Goal: Communication & Community: Answer question/provide support

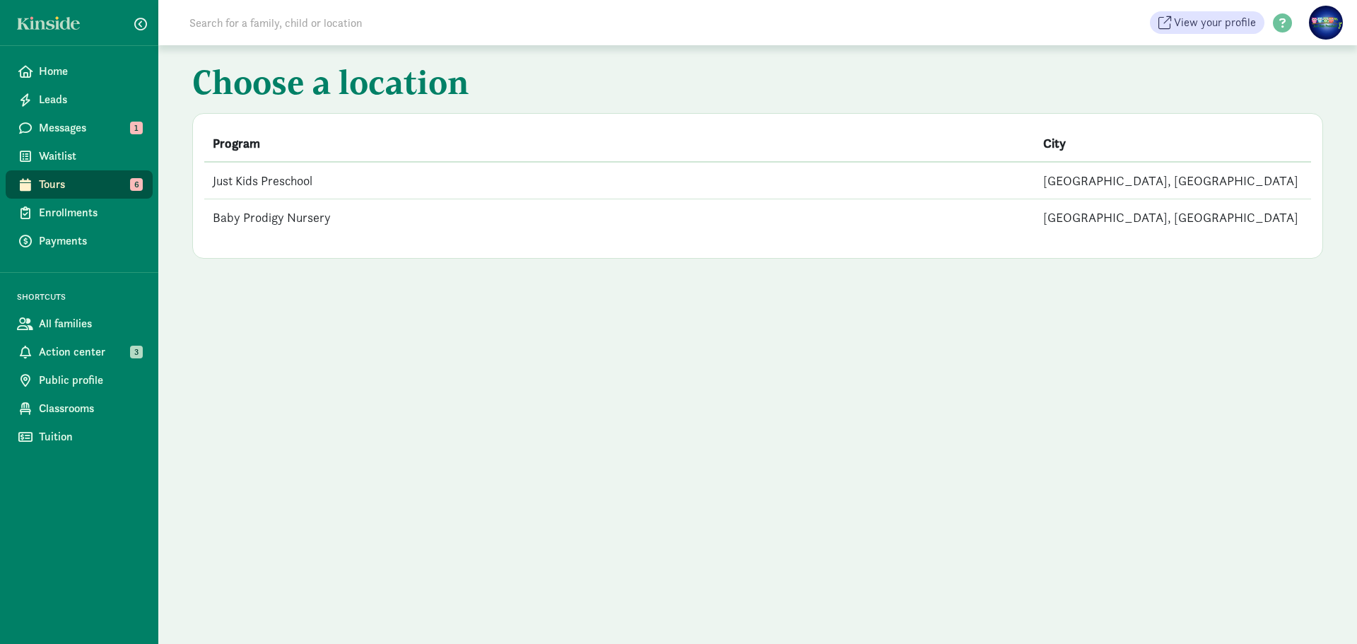
click at [264, 182] on td "Just Kids Preschool" at bounding box center [619, 180] width 831 height 37
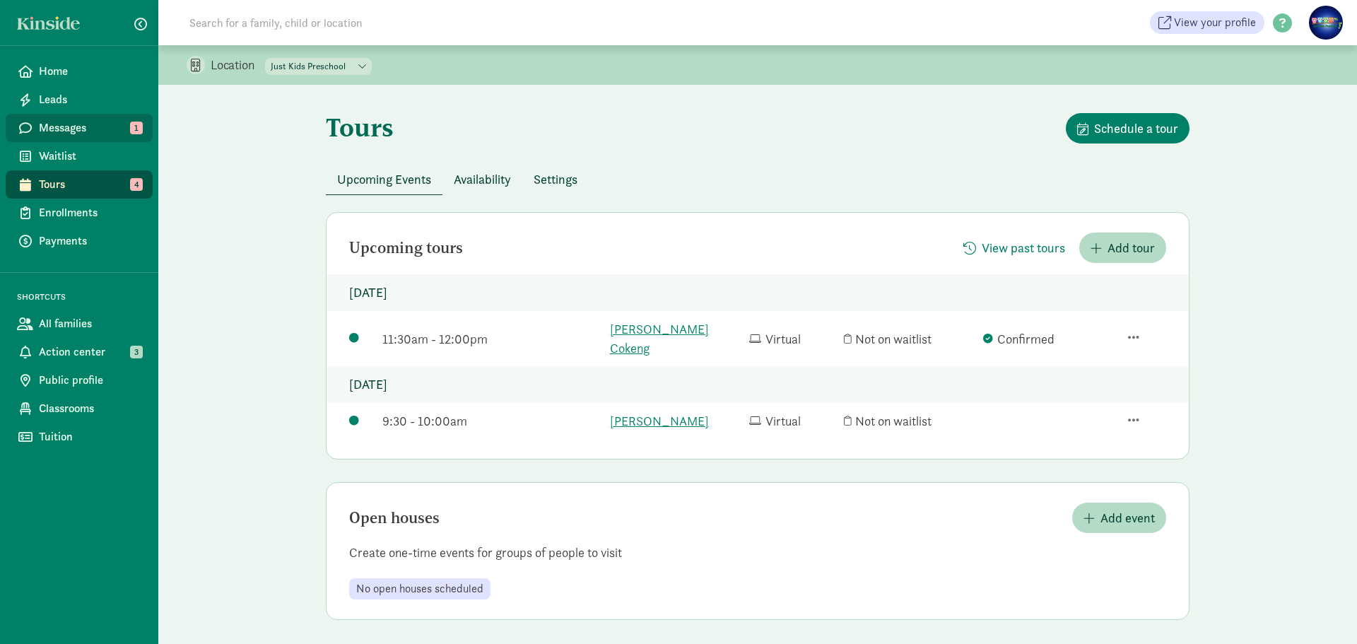
click at [53, 130] on span "Messages" at bounding box center [90, 127] width 103 height 17
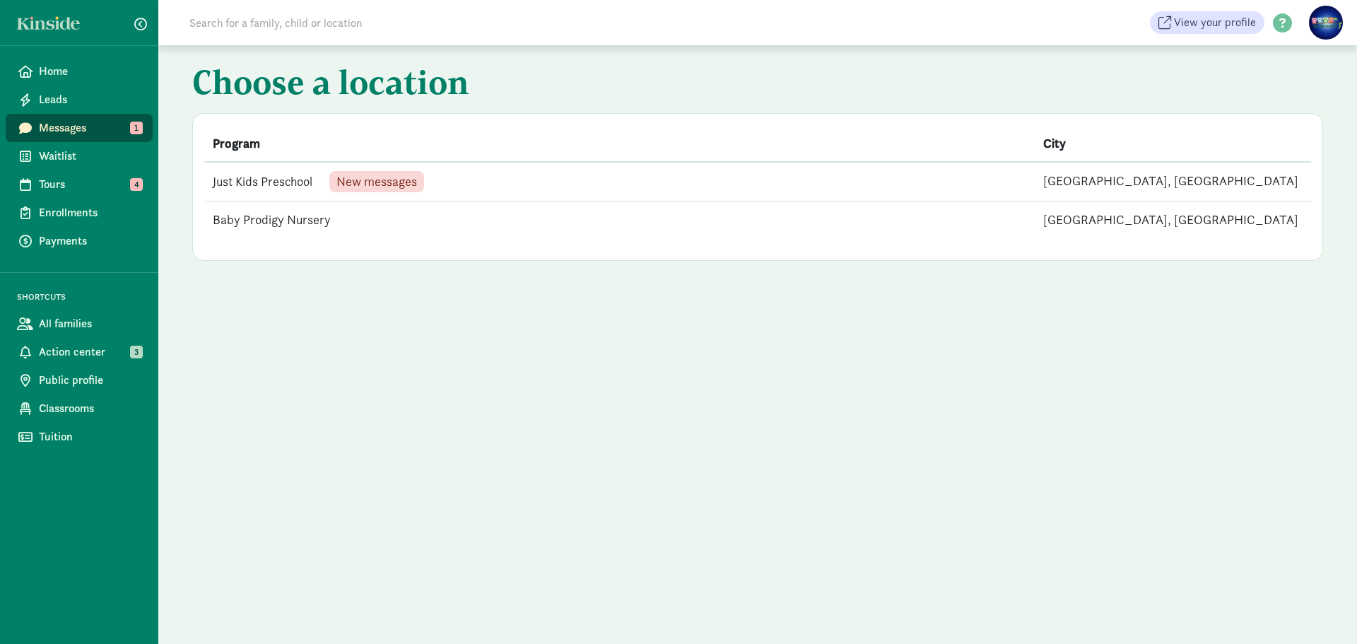
click at [389, 178] on span "New messages" at bounding box center [376, 181] width 81 height 13
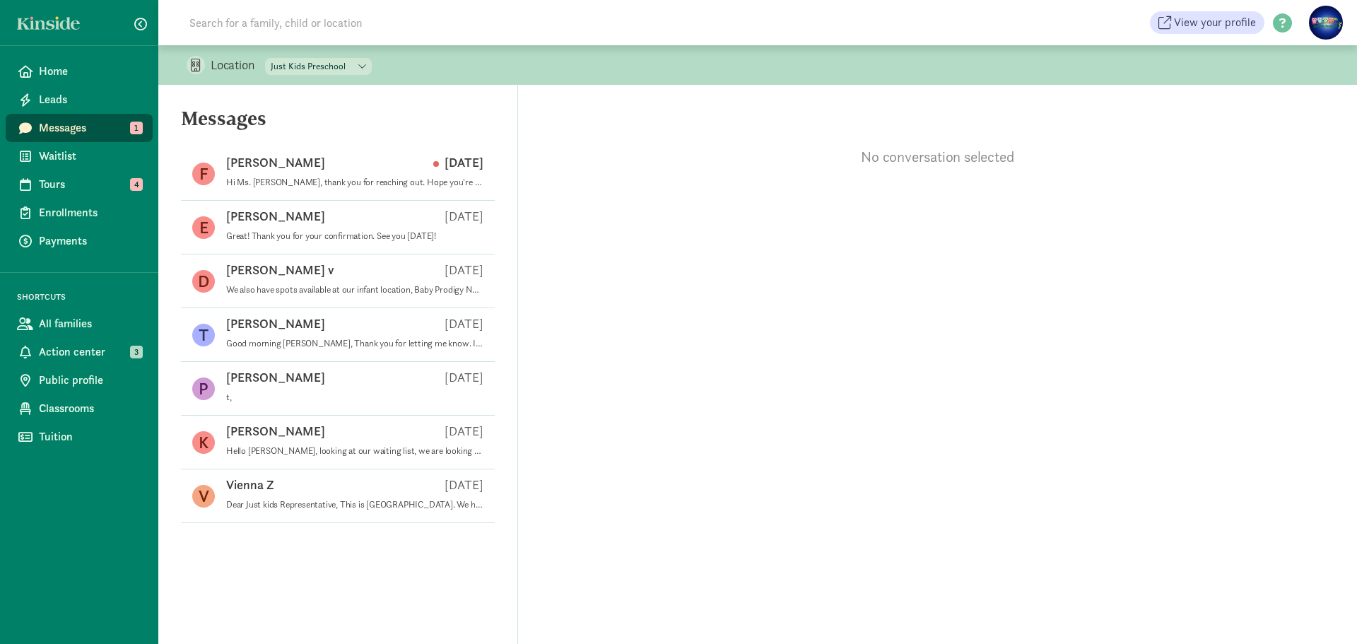
click at [59, 128] on span "Messages" at bounding box center [90, 127] width 103 height 17
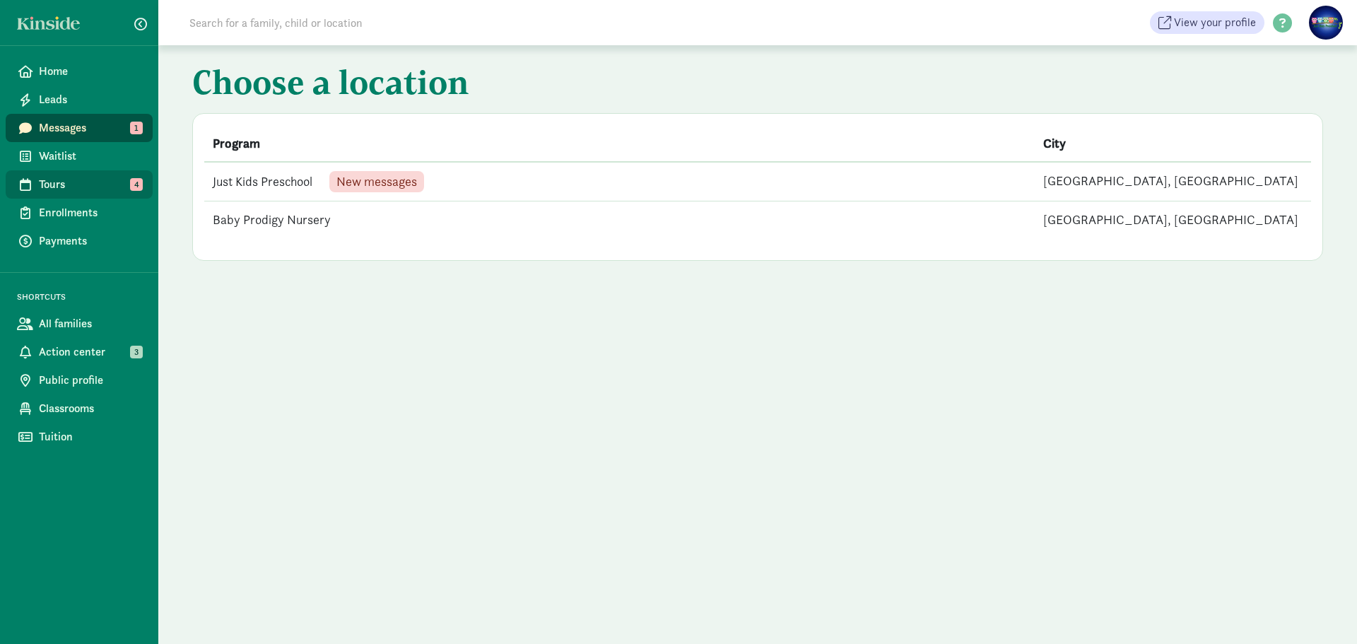
drag, startPoint x: 103, startPoint y: 183, endPoint x: 119, endPoint y: 177, distance: 16.8
click at [103, 182] on span "Tours" at bounding box center [90, 184] width 103 height 17
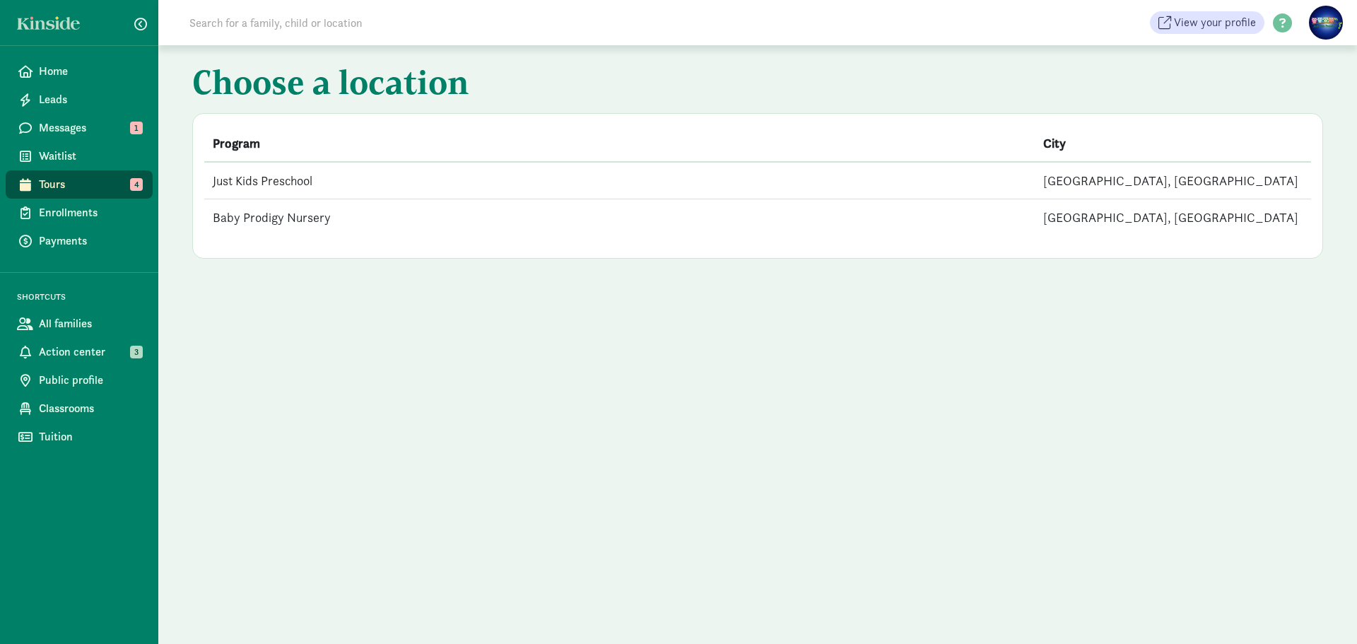
click at [298, 181] on td "Just Kids Preschool" at bounding box center [619, 180] width 831 height 37
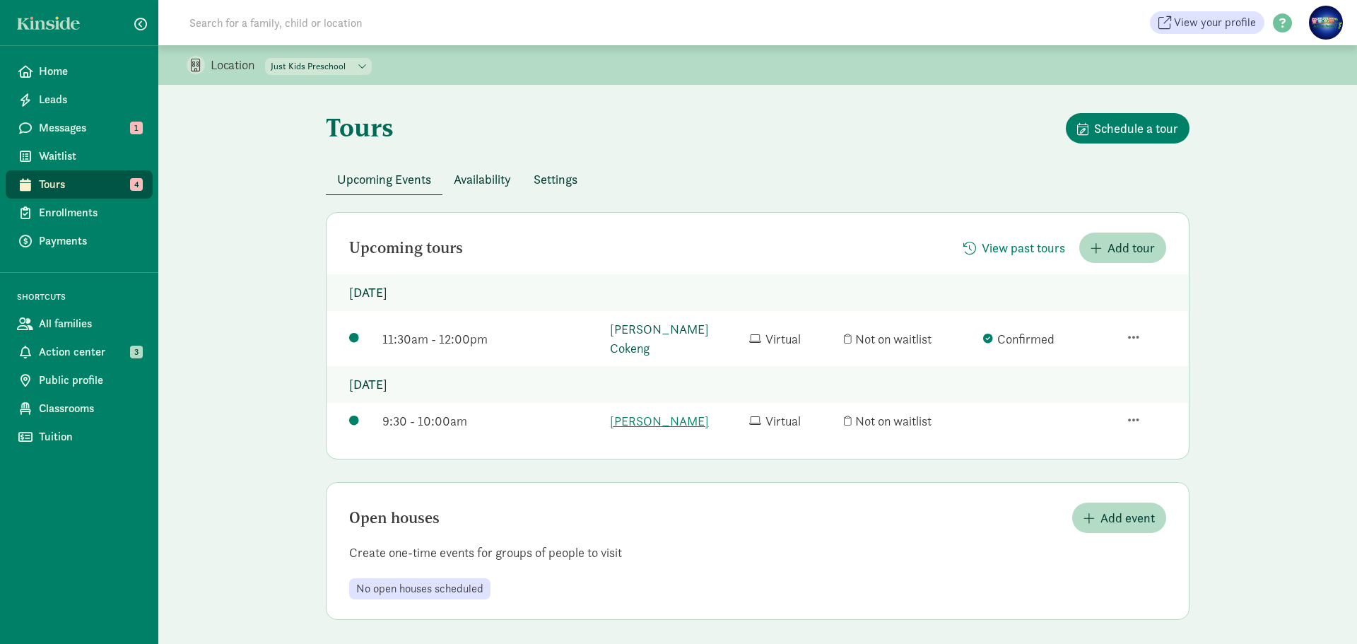
click at [616, 326] on link "Knox Cokeng" at bounding box center [676, 339] width 132 height 38
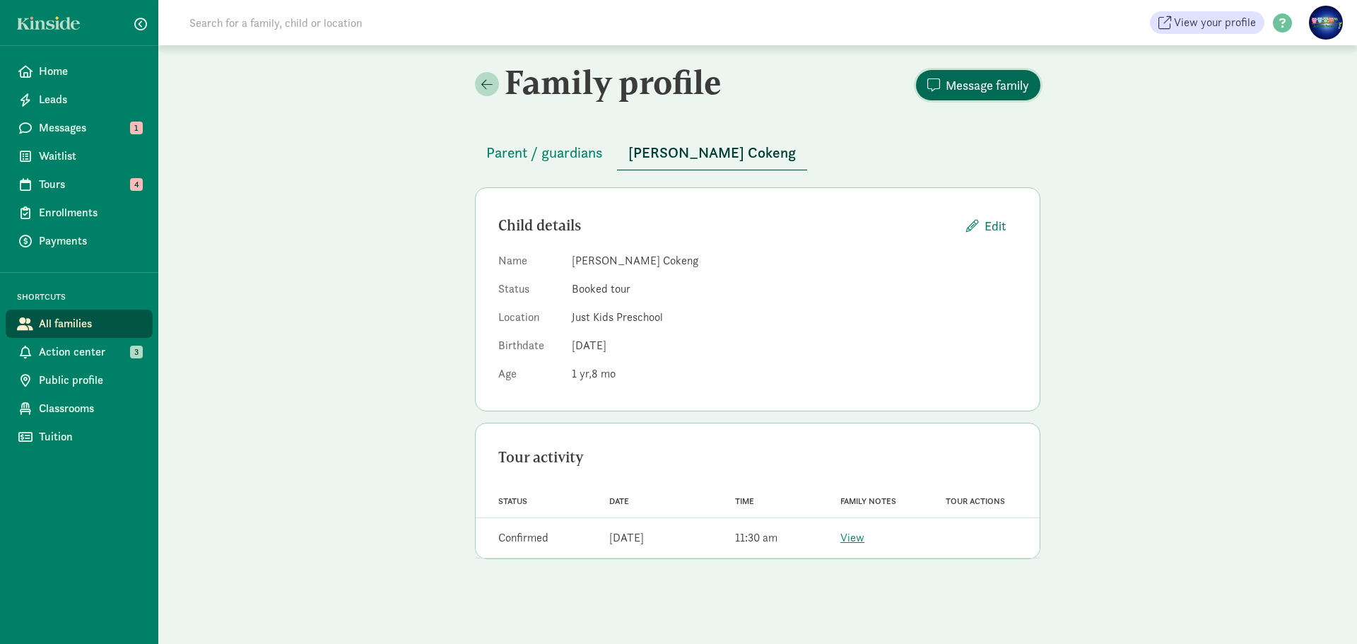
click at [984, 83] on span "Message family" at bounding box center [987, 85] width 83 height 19
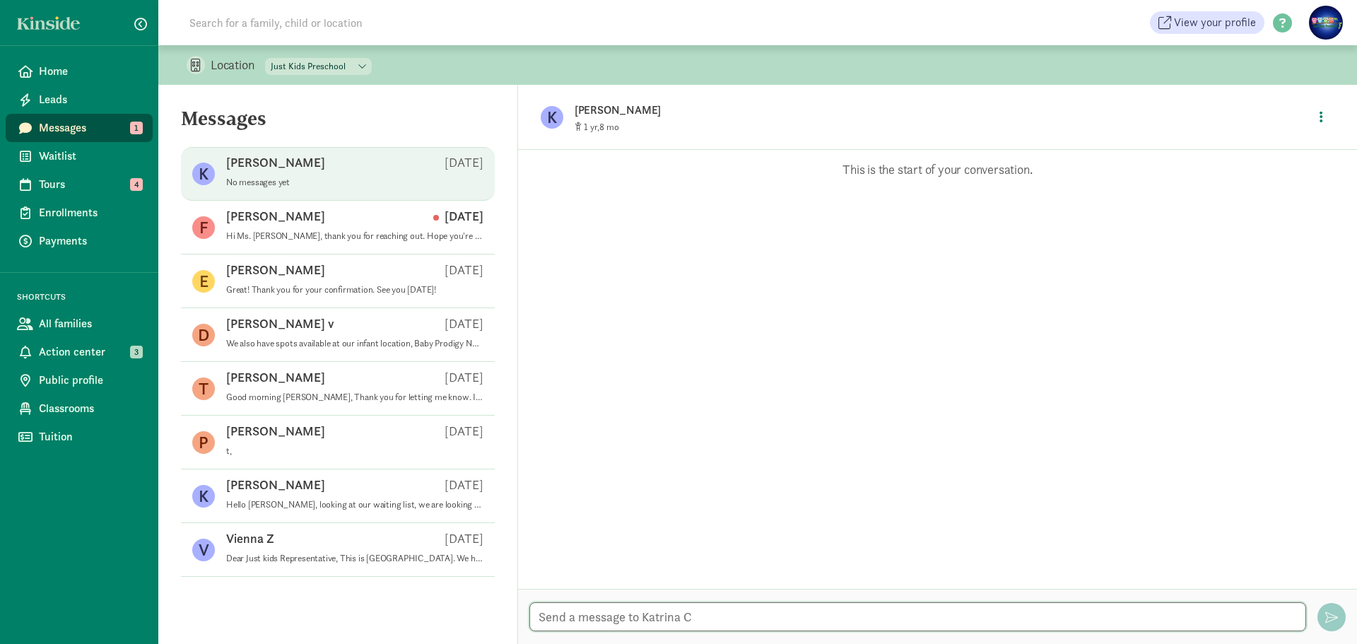
paste textarea "[PERSON_NAME] is inviting you to a scheduled Zoom meeting. Topic: My Meeting Ti…"
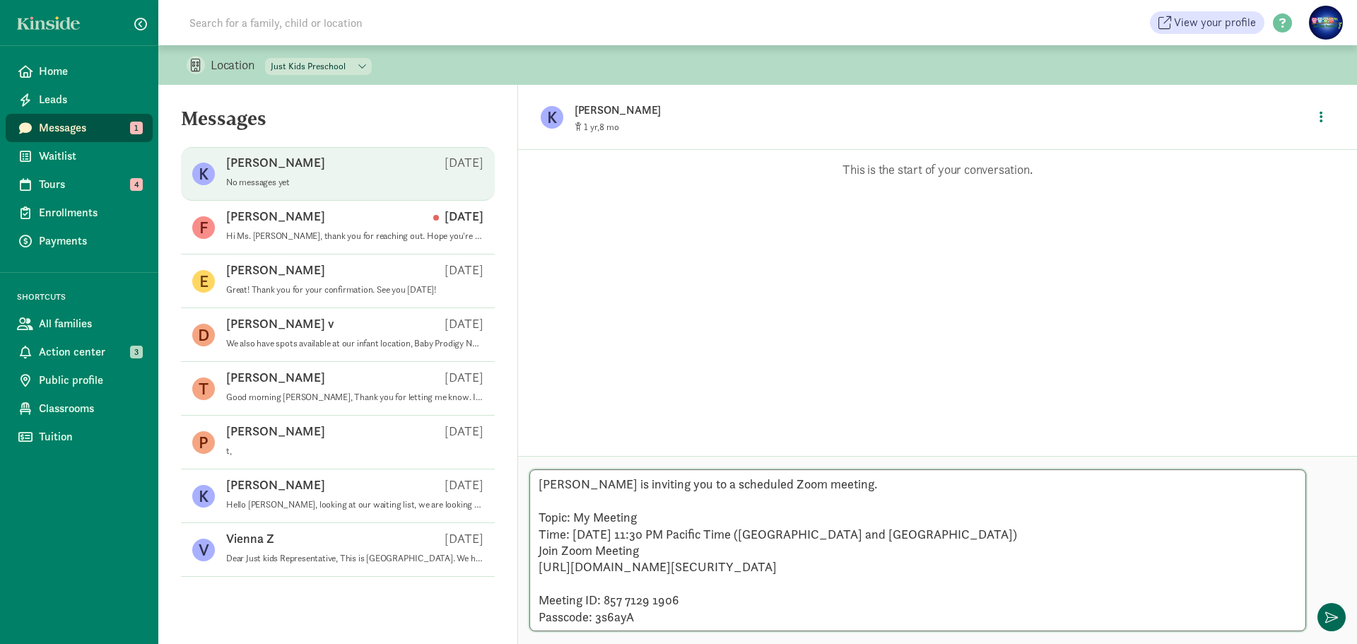
type textarea "Ms. Qina Zhou is inviting you to a scheduled Zoom meeting. Topic: My Meeting Ti…"
click at [1333, 616] on span "button" at bounding box center [1331, 617] width 13 height 13
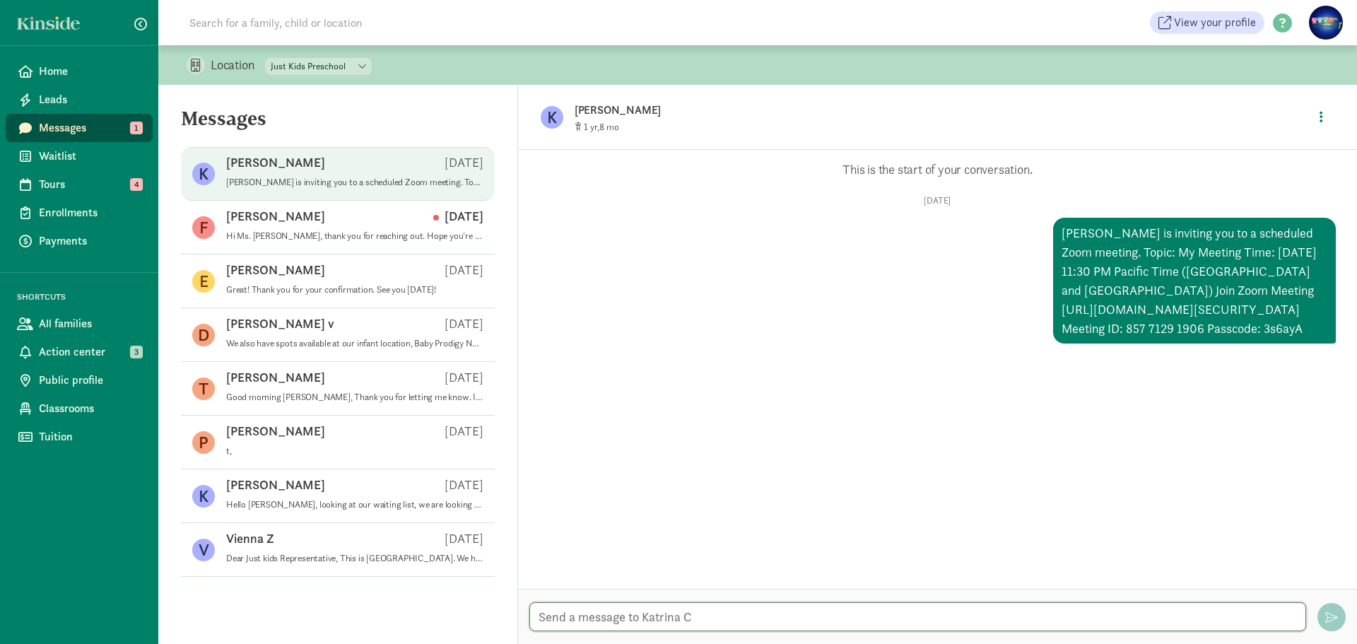
click at [611, 615] on textarea at bounding box center [917, 616] width 777 height 29
click at [640, 615] on textarea "Hello Katrina, her eis the Zoom link for our virtual tour" at bounding box center [917, 616] width 777 height 29
click at [862, 617] on textarea "Hello Katrina, here is the Zoom link for our virtual tour" at bounding box center [917, 616] width 777 height 29
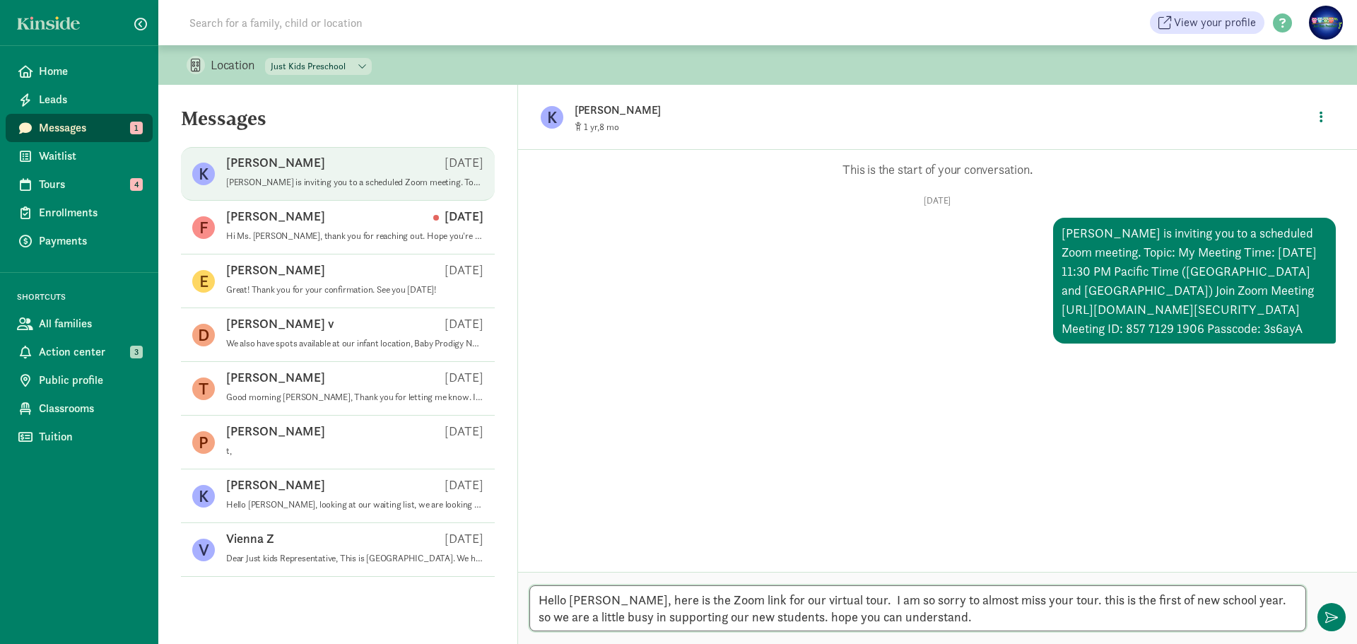
drag, startPoint x: 934, startPoint y: 624, endPoint x: 510, endPoint y: 593, distance: 424.6
click at [510, 593] on section "Messages K Katrina C Aug 20 Ms. Qina Zhou is inviting you to a scheduled Zoom m…" at bounding box center [757, 364] width 1199 height 559
drag, startPoint x: 925, startPoint y: 617, endPoint x: 521, endPoint y: 597, distance: 404.8
click at [521, 597] on div "Hello Katrina, here is the Zoom link for our virtual tour. I am so sorry to alm…" at bounding box center [937, 608] width 839 height 72
paste textarea "i Katrina, Here is the Zoom link for our virtual tour. I sincerely apologize fo…"
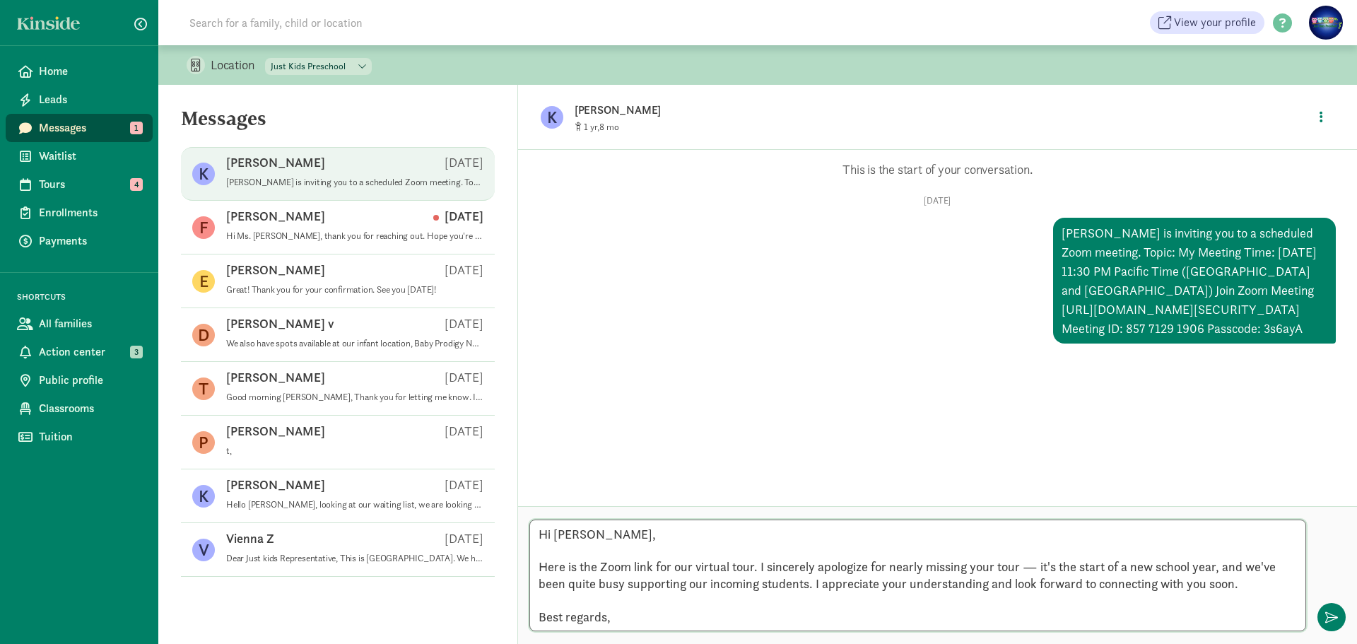
click at [553, 537] on textarea "Hi Katrina, Here is the Zoom link for our virtual tour. I sincerely apologize f…" at bounding box center [917, 576] width 777 height 112
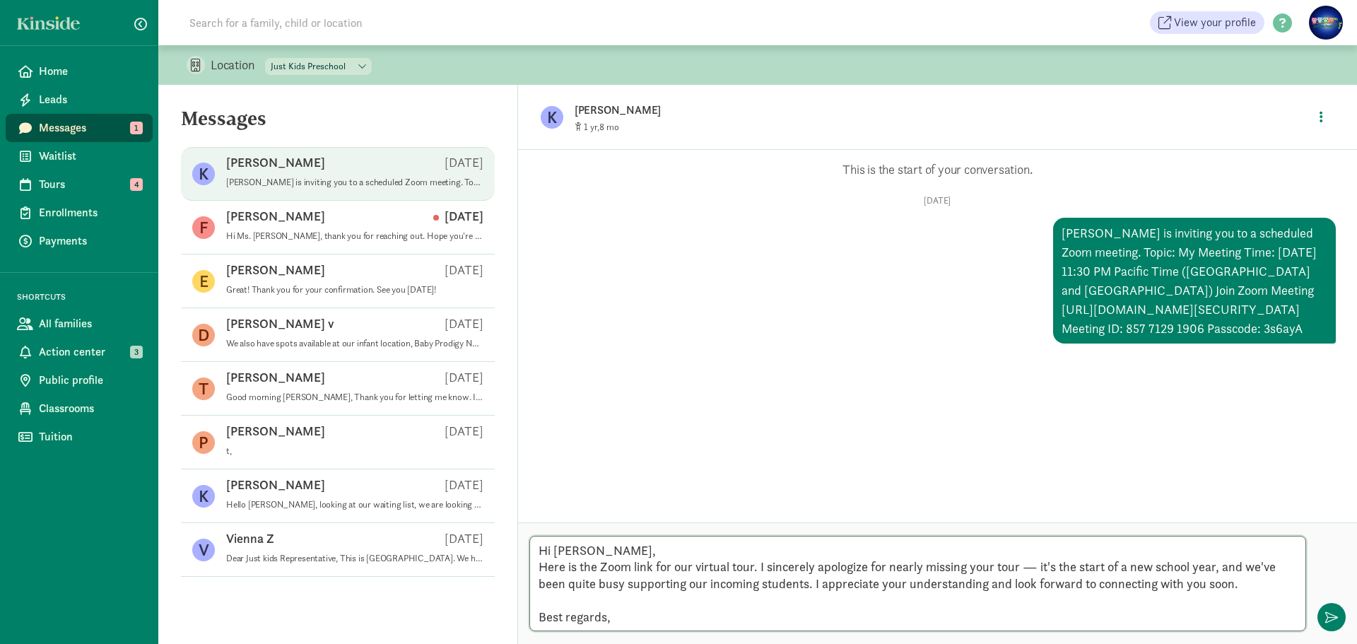
click at [547, 585] on textarea "Hi Katrina, Here is the Zoom link for our virtual tour. I sincerely apologize f…" at bounding box center [917, 583] width 777 height 95
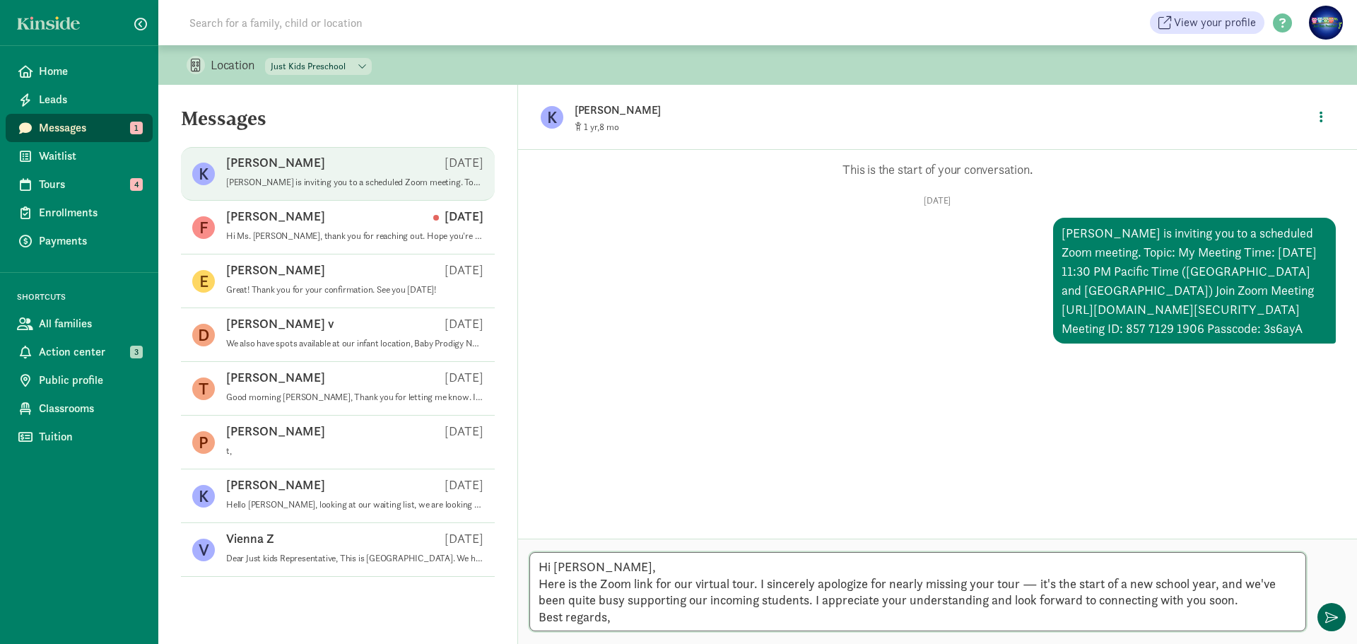
type textarea "Hi Katrina, Here is the Zoom link for our virtual tour. I sincerely apologize f…"
click at [1334, 621] on span "button" at bounding box center [1331, 617] width 13 height 13
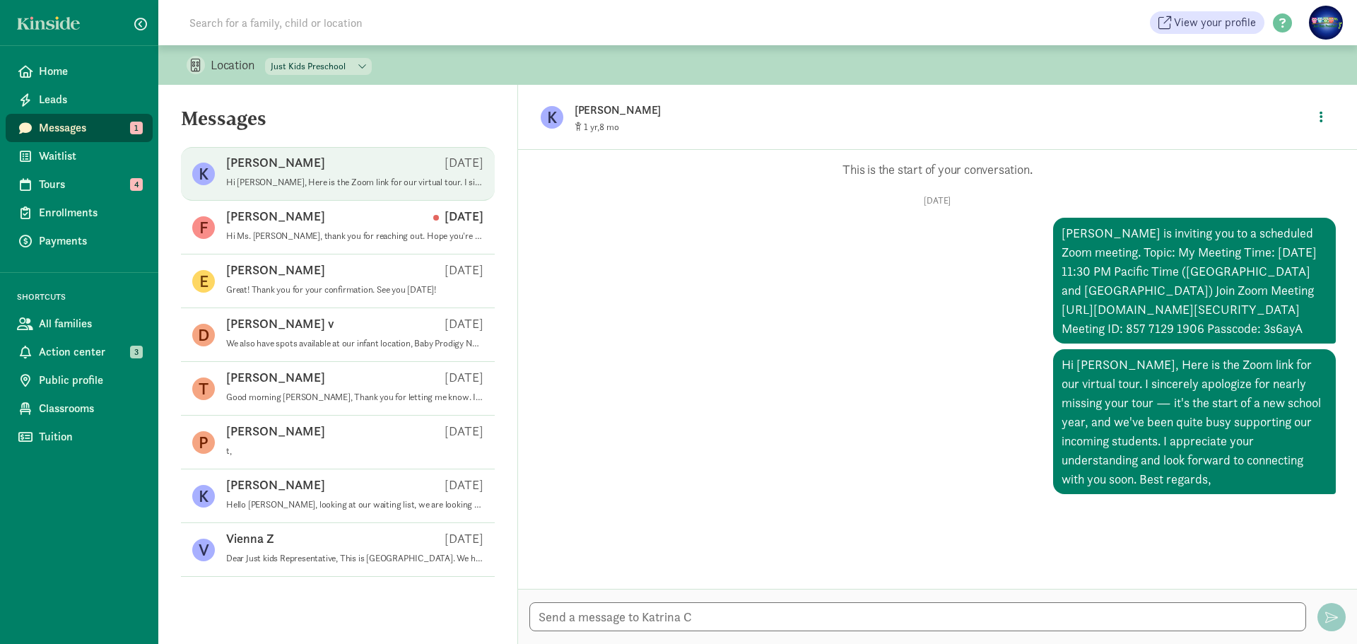
click at [597, 642] on div "undefined" at bounding box center [937, 616] width 839 height 55
click at [836, 604] on textarea at bounding box center [917, 616] width 777 height 29
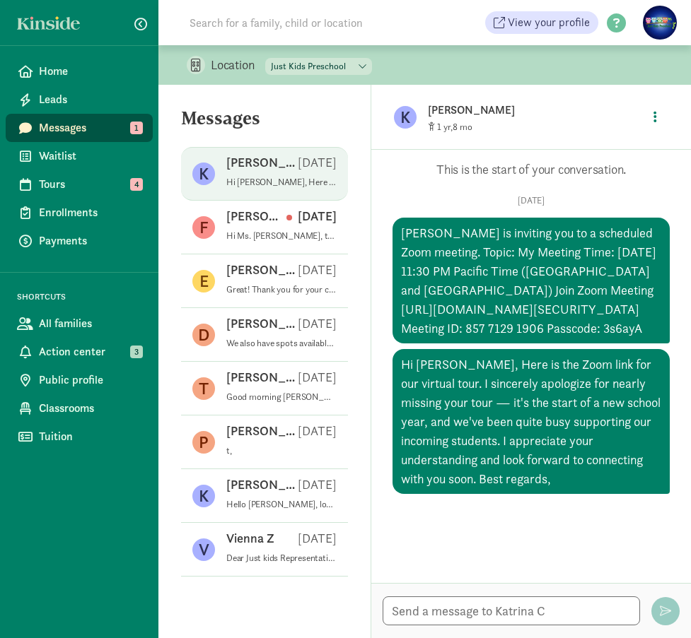
click at [411, 109] on figure "K" at bounding box center [405, 117] width 23 height 23
click at [449, 109] on p "Katrina C" at bounding box center [535, 110] width 214 height 20
click at [74, 134] on span "Messages" at bounding box center [90, 127] width 103 height 17
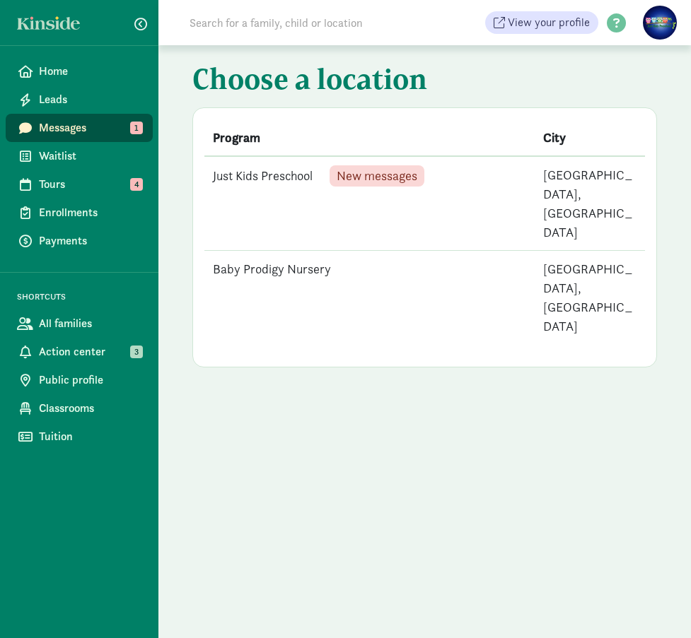
click at [251, 168] on td "Just Kids Preschool New messages" at bounding box center [369, 203] width 330 height 95
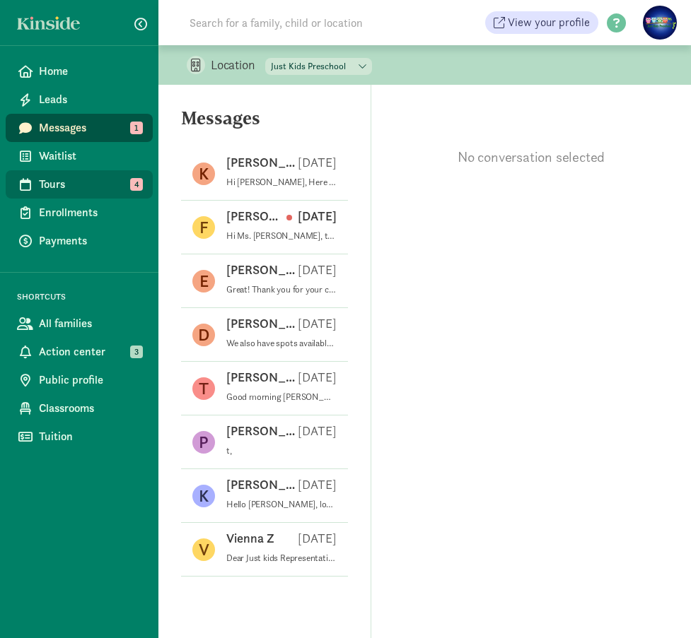
click at [104, 189] on span "Tours" at bounding box center [90, 184] width 103 height 17
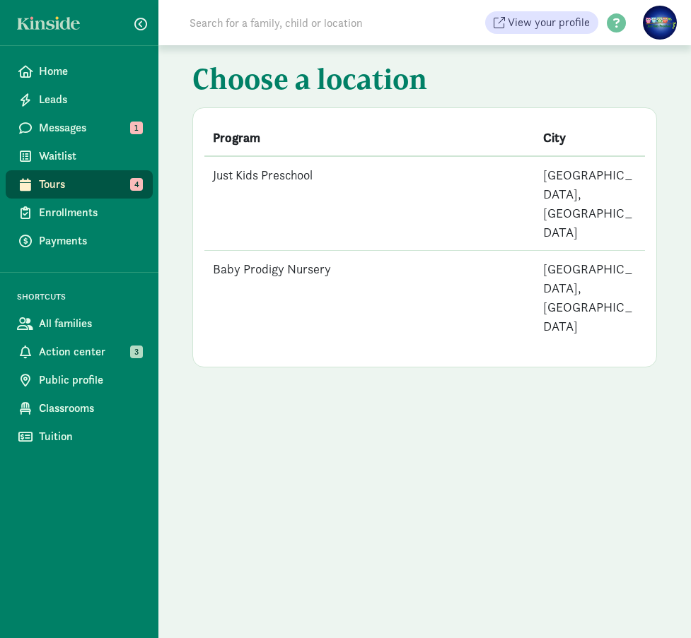
click at [282, 180] on td "Just Kids Preschool" at bounding box center [369, 203] width 330 height 95
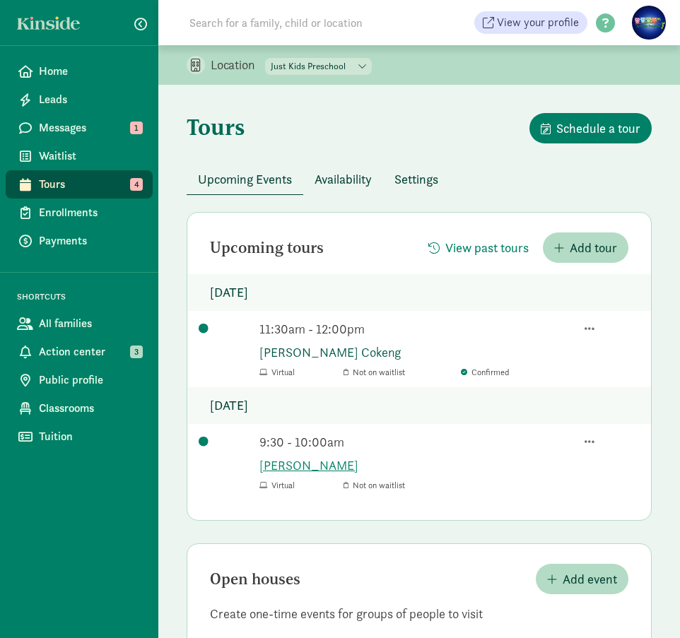
click at [310, 357] on link "[PERSON_NAME] Cokeng" at bounding box center [449, 352] width 380 height 19
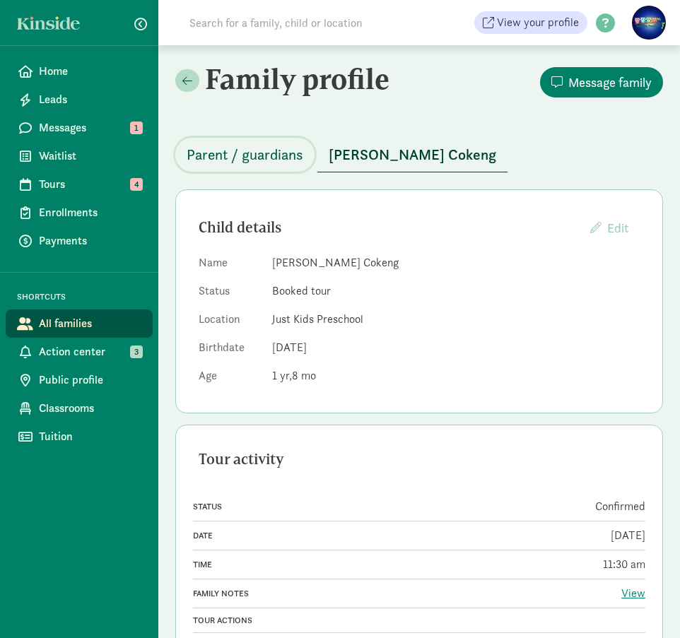
click at [257, 160] on span "Parent / guardians" at bounding box center [245, 155] width 117 height 23
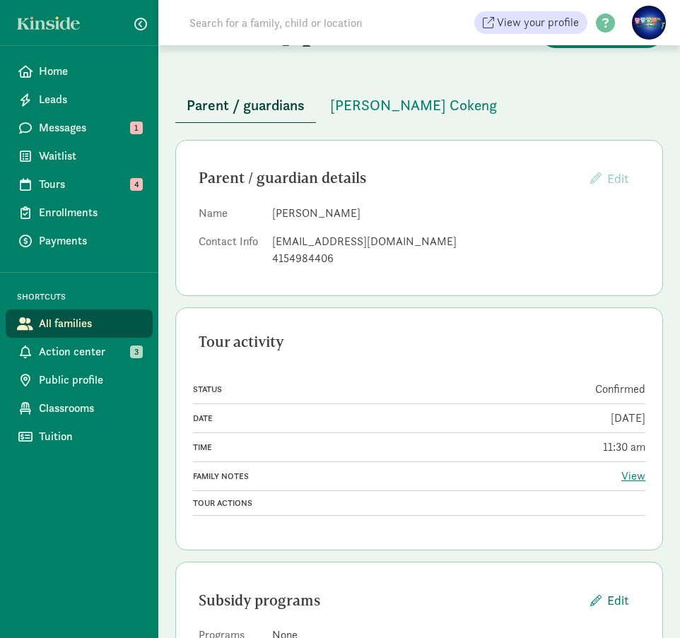
scroll to position [112, 0]
